Goal: Find specific page/section: Find specific page/section

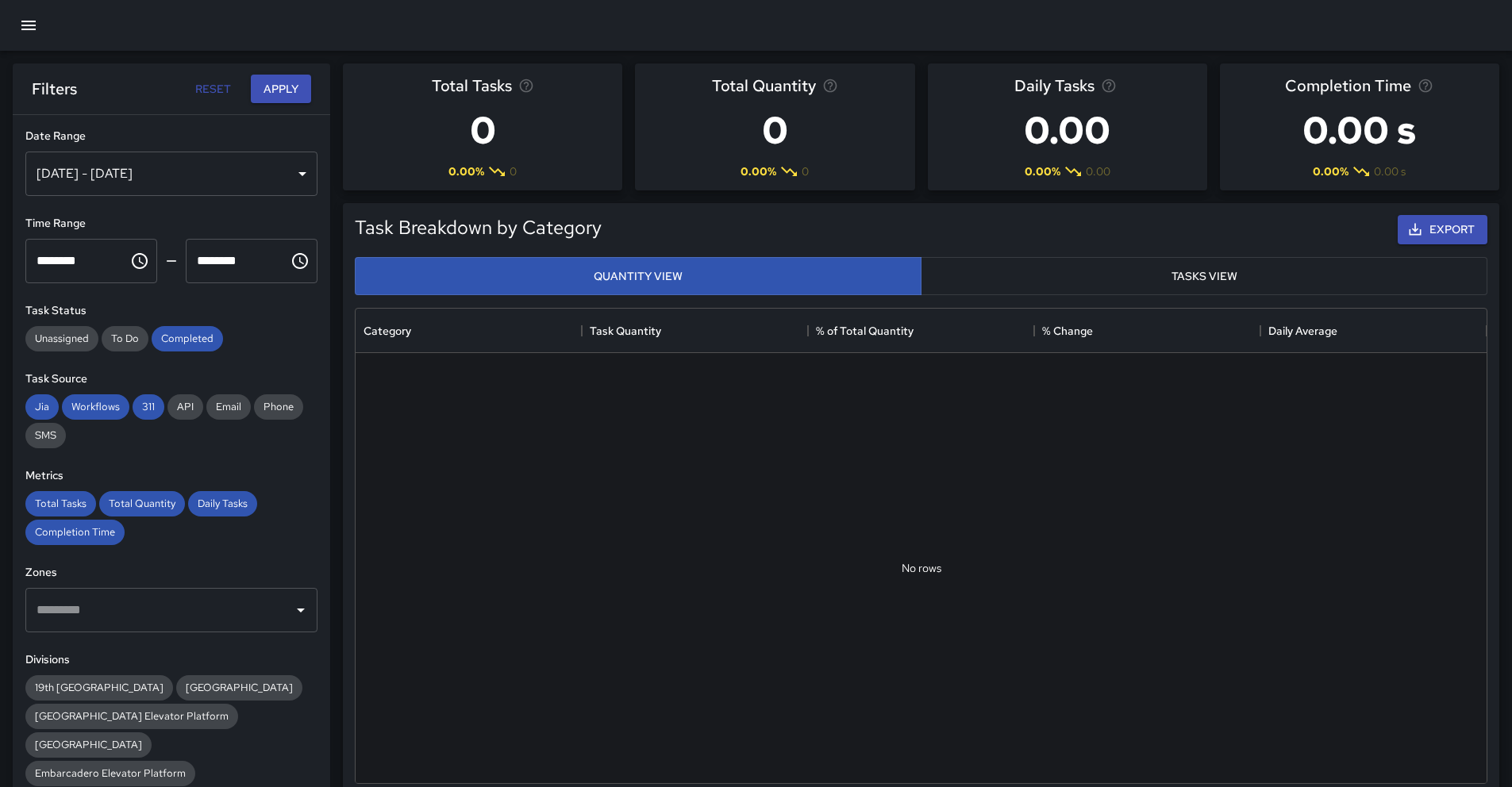
click at [28, 33] on icon "button" at bounding box center [28, 25] width 19 height 19
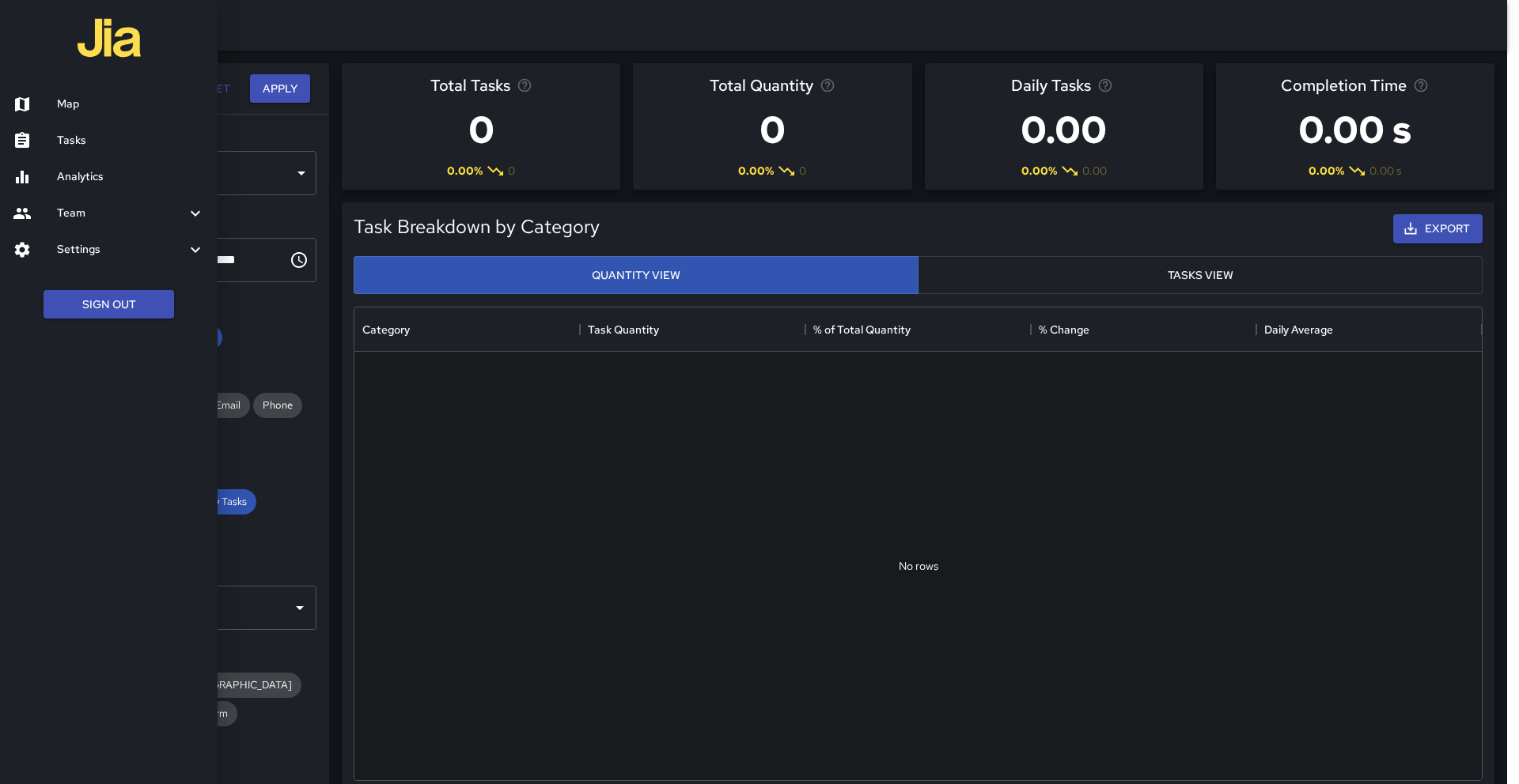
click at [69, 99] on h6 "Map" at bounding box center [130, 105] width 148 height 17
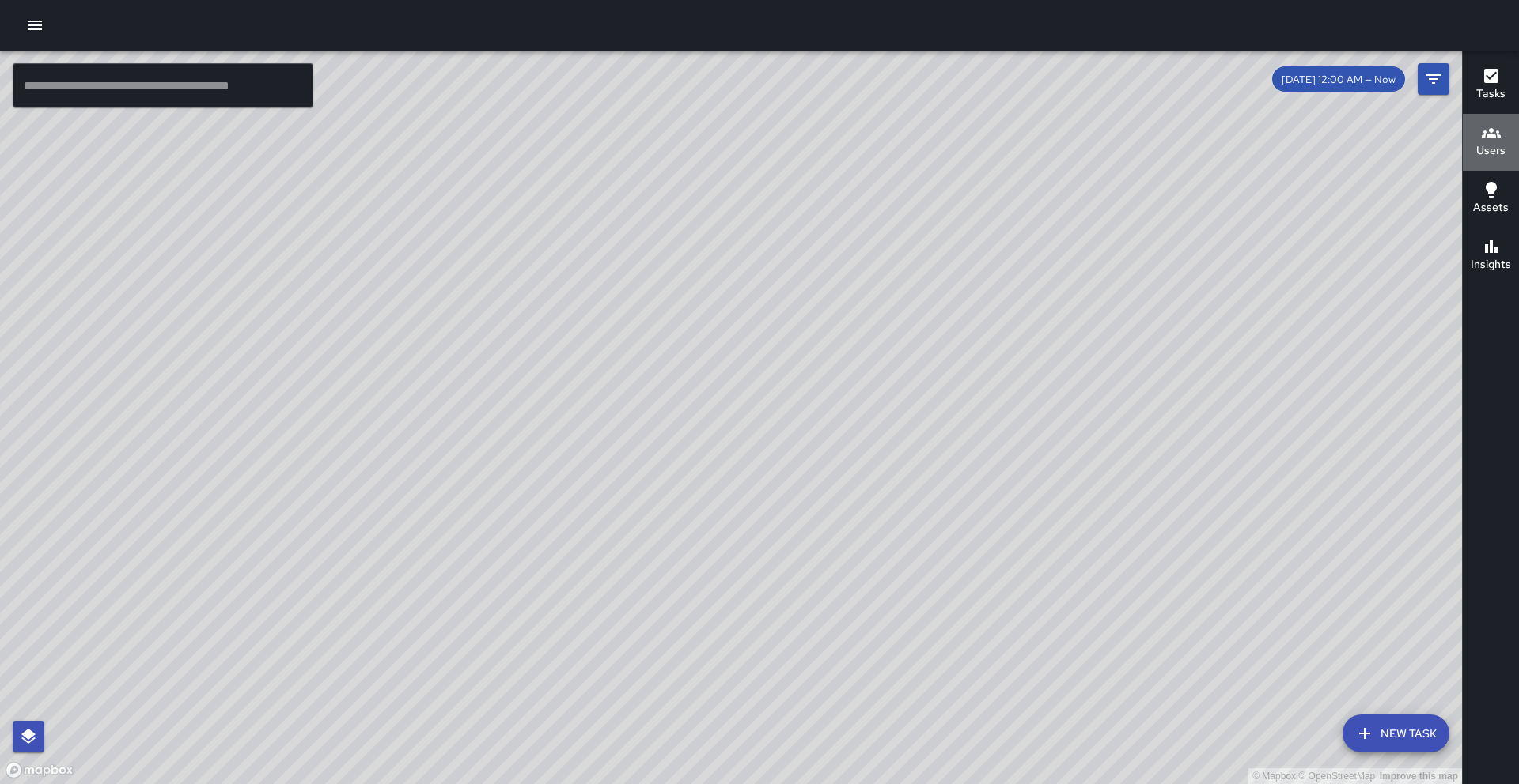
click at [1497, 143] on h6 "Users" at bounding box center [1491, 151] width 29 height 17
click at [1481, 134] on icon "button" at bounding box center [1491, 133] width 19 height 19
